Goal: Information Seeking & Learning: Find specific page/section

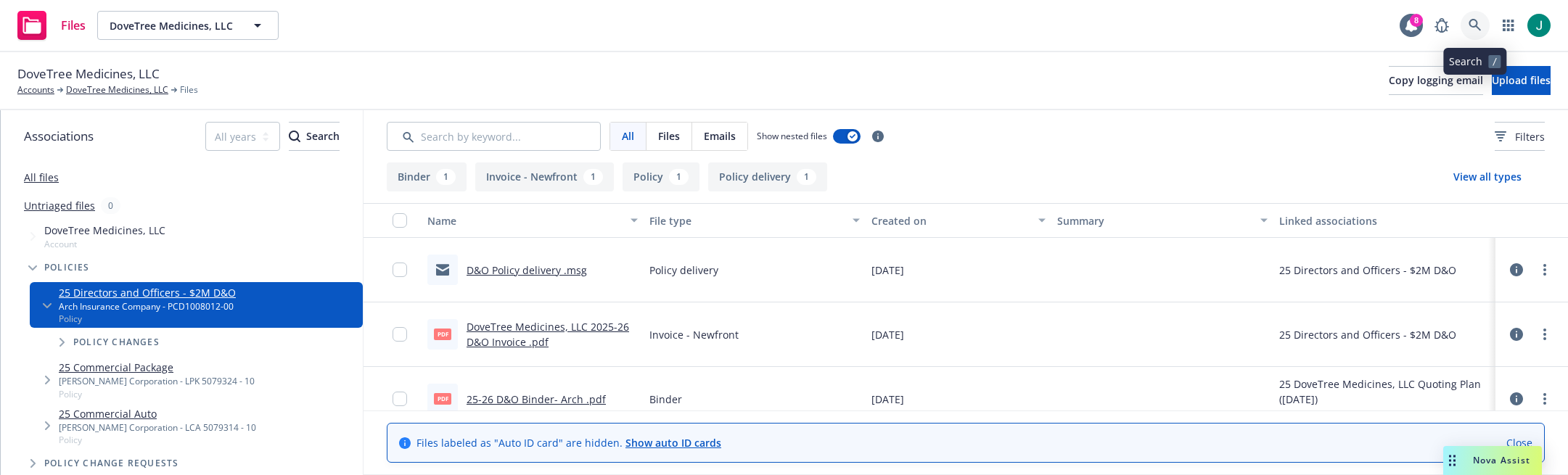
click at [1471, 23] on icon at bounding box center [1475, 25] width 13 height 13
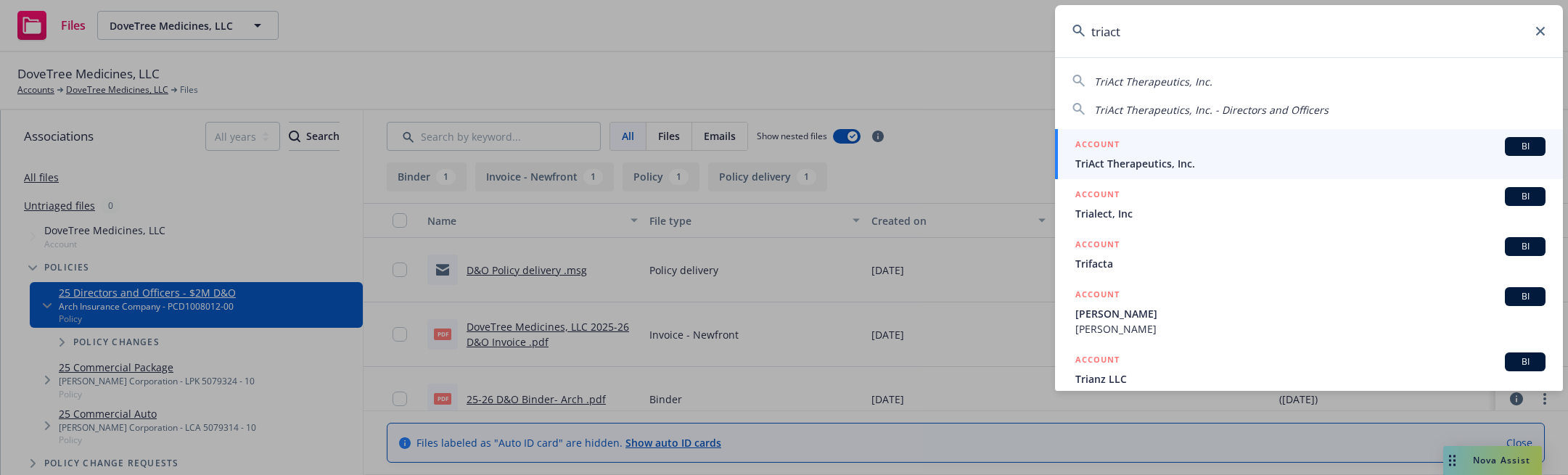
type input "triact"
click at [1215, 159] on span "TriAct Therapeutics, Inc." at bounding box center [1310, 163] width 470 height 15
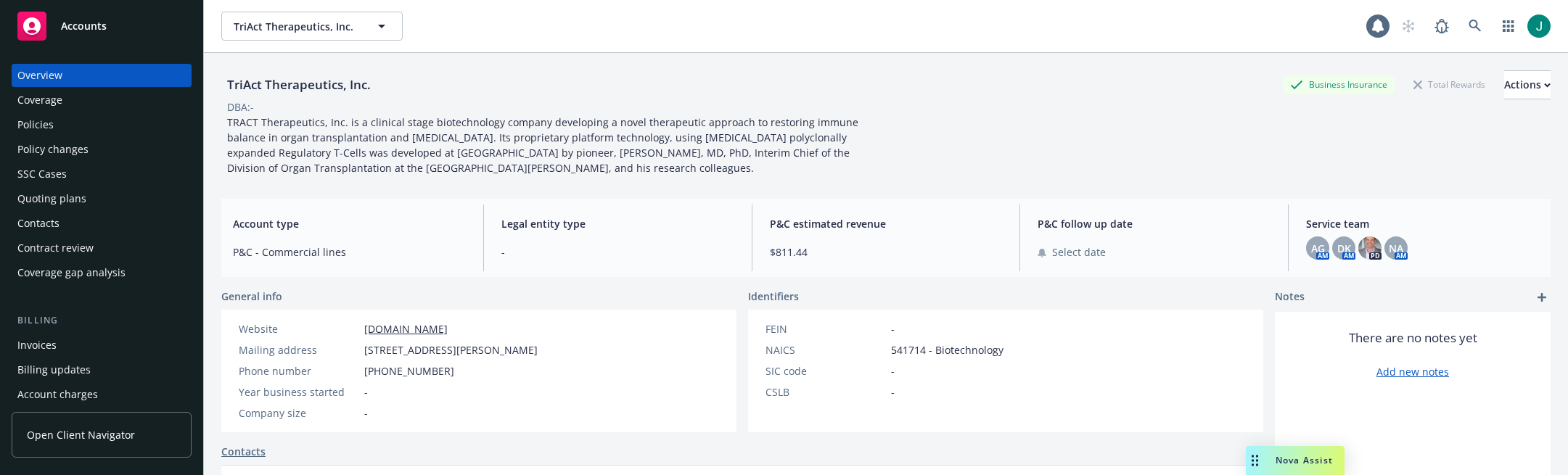
click at [51, 127] on div "Policies" at bounding box center [36, 124] width 36 height 23
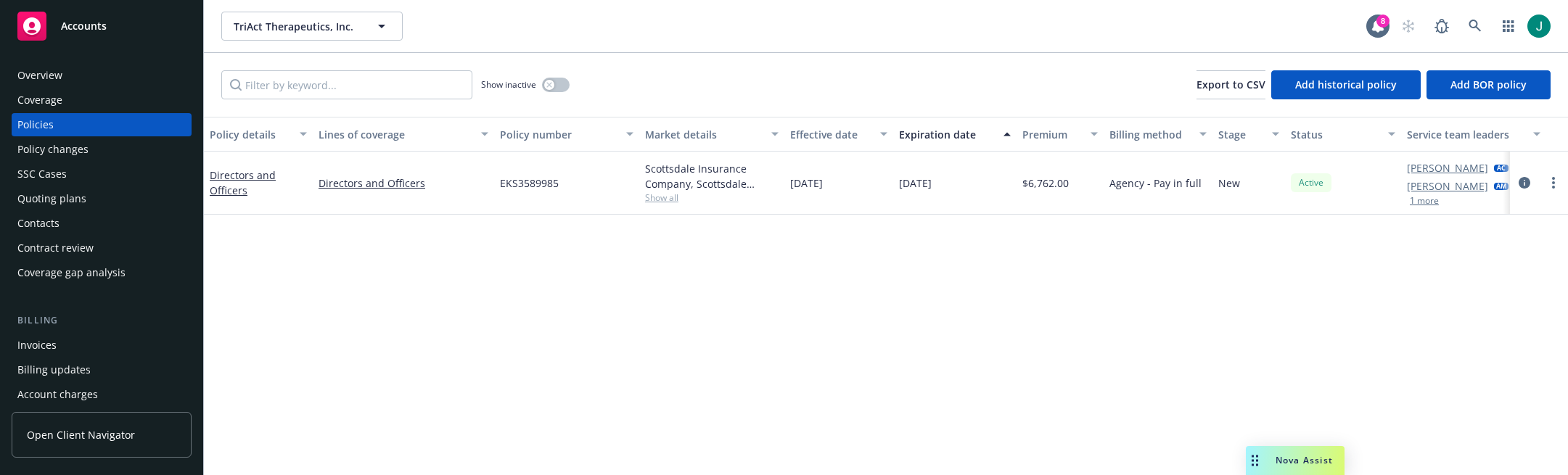
click at [141, 15] on div "Accounts" at bounding box center [101, 26] width 168 height 29
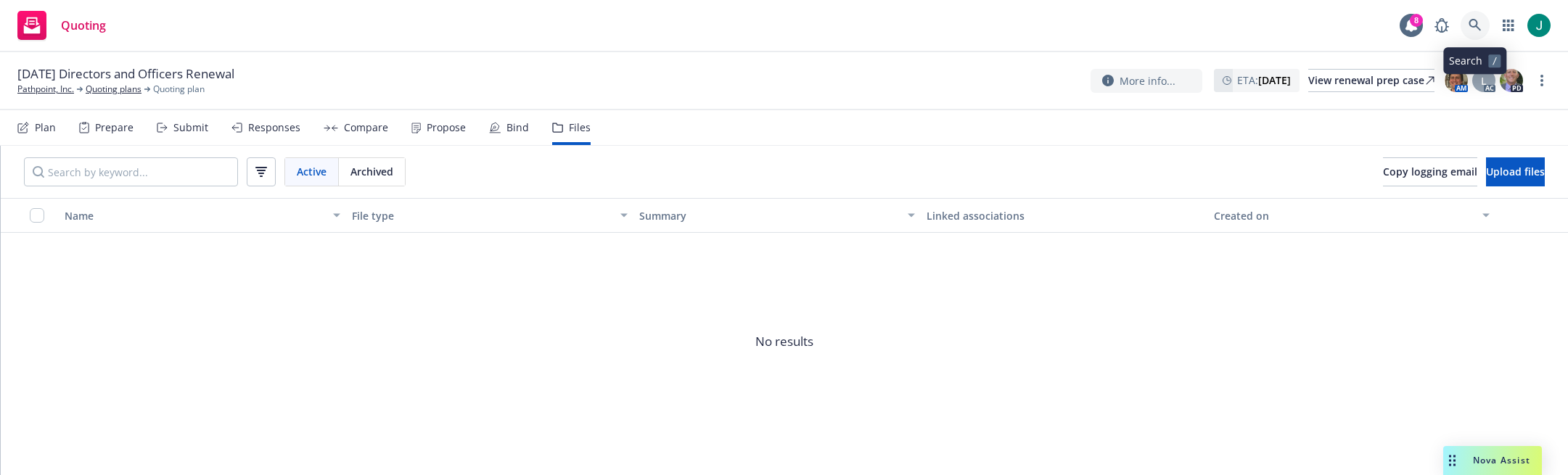
click at [1468, 25] on icon at bounding box center [1475, 25] width 13 height 13
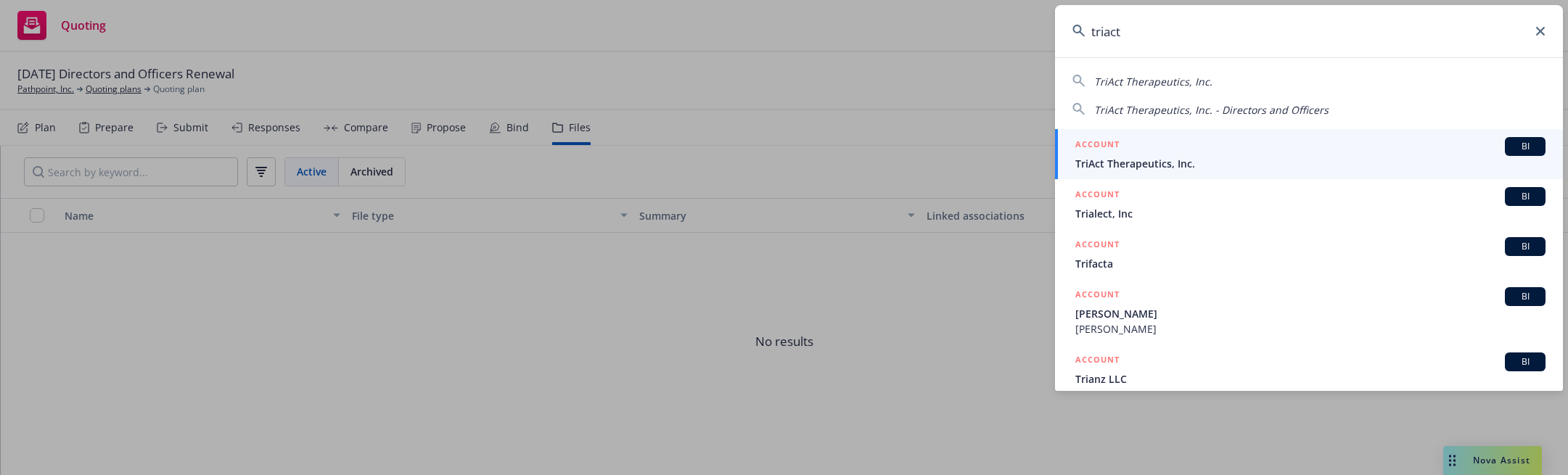
type input "triact"
click at [1114, 159] on span "TriAct Therapeutics, Inc." at bounding box center [1310, 163] width 470 height 15
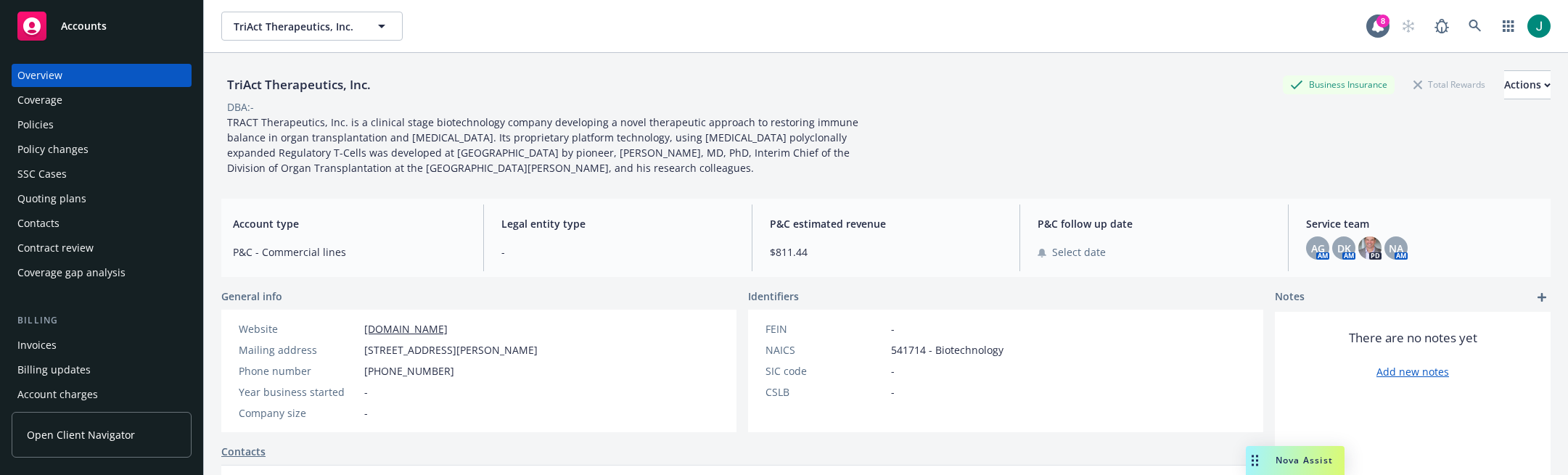
click at [69, 195] on div "Quoting plans" at bounding box center [52, 199] width 69 height 23
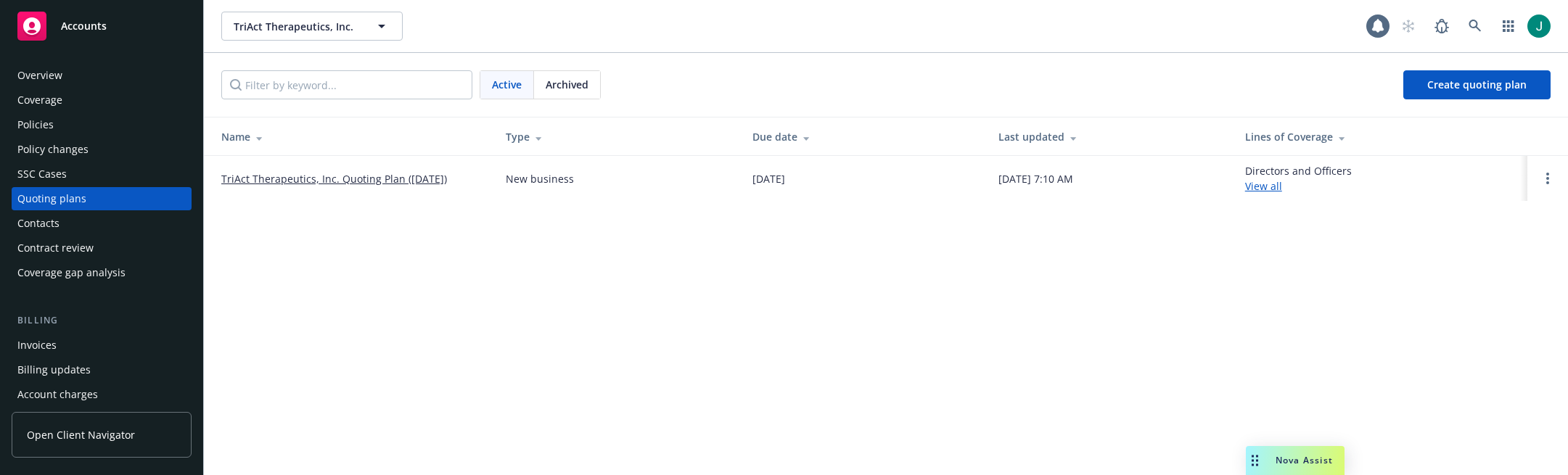
click at [343, 177] on link "TriAct Therapeutics, Inc. Quoting Plan (2025-08-12)" at bounding box center [334, 178] width 226 height 15
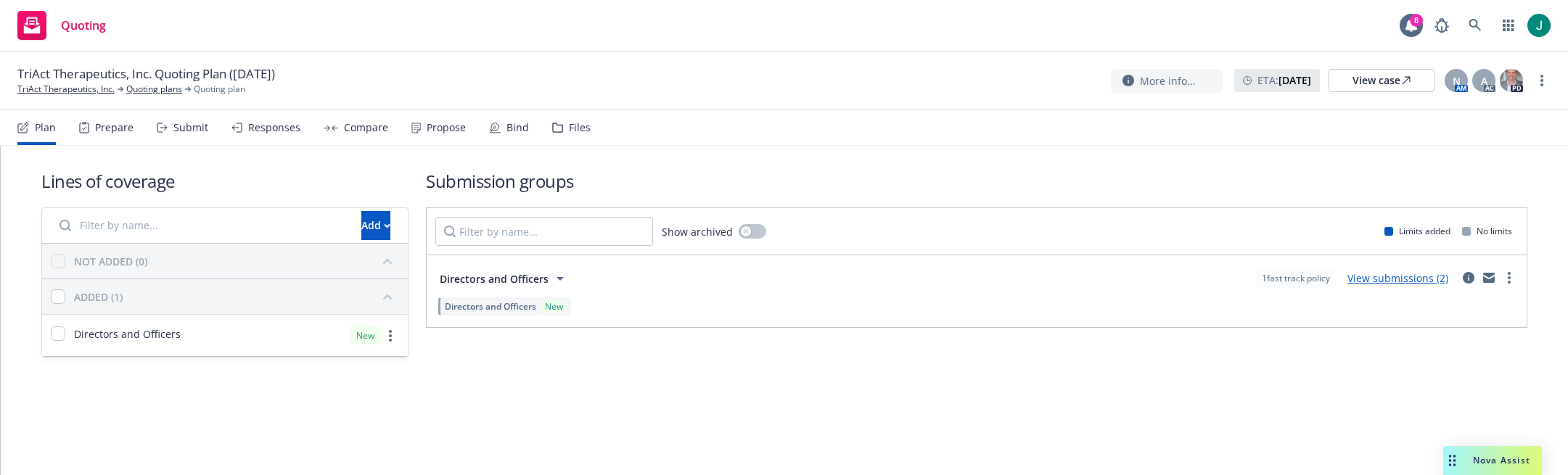
click at [571, 129] on div "Files" at bounding box center [579, 127] width 22 height 12
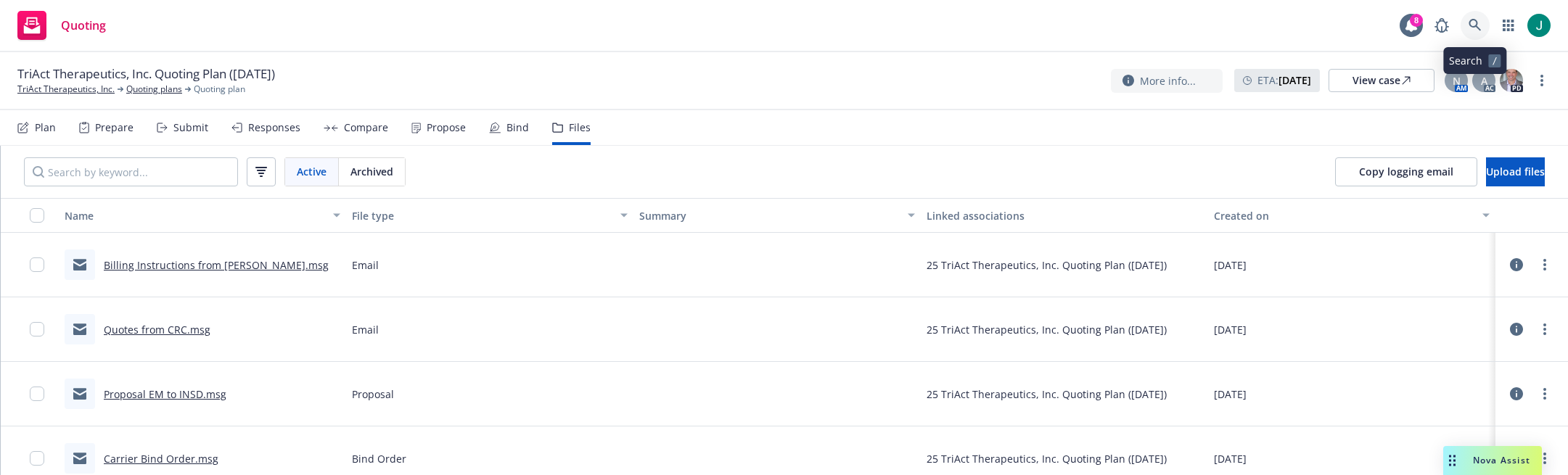
click at [1476, 25] on icon at bounding box center [1474, 25] width 12 height 12
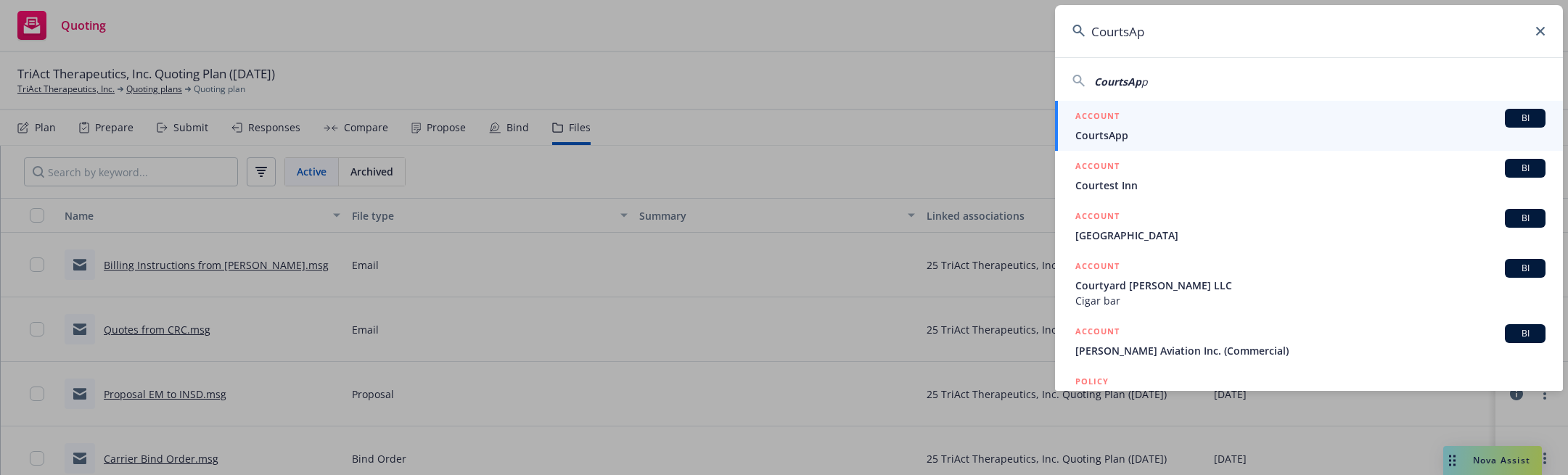
type input "CourtsApp"
